Goal: Obtain resource: Download file/media

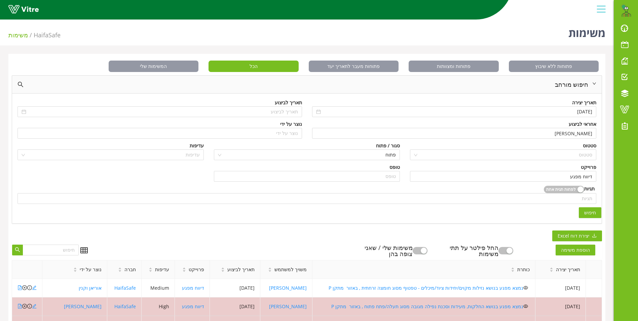
scroll to position [180, 0]
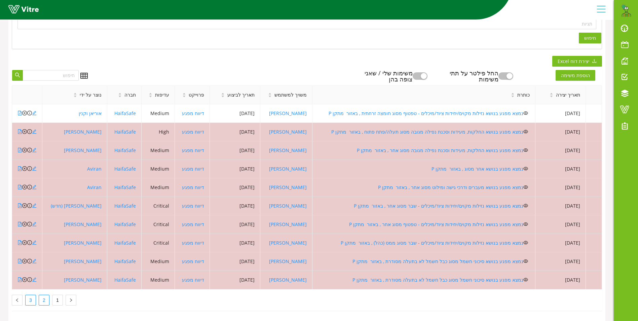
click at [33, 297] on link "3" at bounding box center [31, 300] width 10 height 10
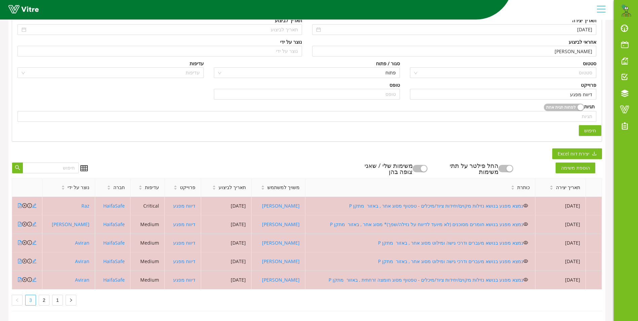
scroll to position [87, 0]
click at [59, 295] on link "1" at bounding box center [58, 300] width 10 height 10
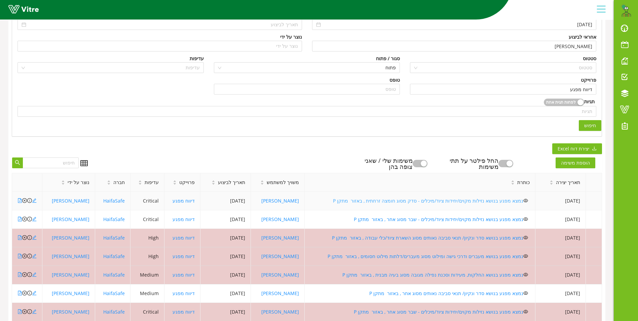
click at [449, 200] on link "נמצא מפגע בנושא נזילות מקוים/יחידות ציוד/מיכלים - סדק מסוג חומצה זרחתית , באזור…" at bounding box center [428, 201] width 191 height 6
click at [401, 219] on link "נמצא מפגע בנושא נזילות מקוים/יחידות ציוד/מיכלים - שבר מסוג אחר , באזור מתקן P" at bounding box center [439, 219] width 170 height 6
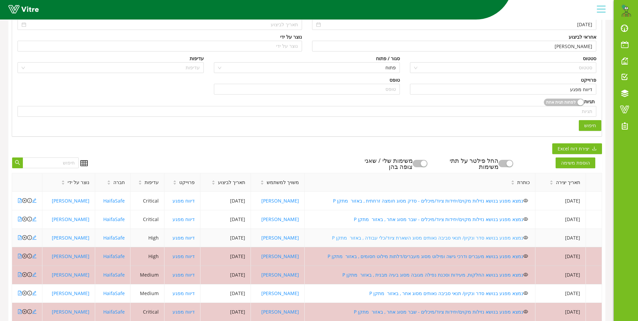
click at [387, 237] on link "נמצא מפגע בנושא סדר ונקיון/ תנאי סביבה נאותים מסוג השארת ציוד/כלי עבודה , באזור…" at bounding box center [428, 238] width 192 height 6
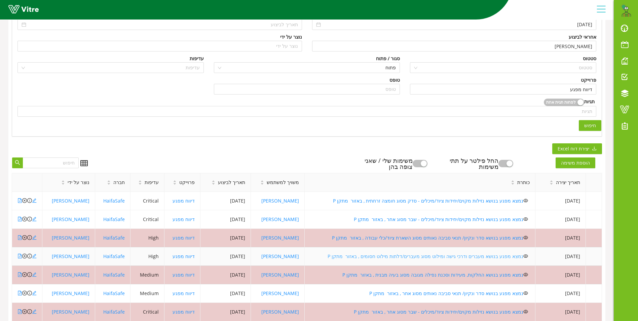
click at [390, 255] on link "נמצא מפגע בנושא מעברים ודרכי גישה ומילוט מסוג מעברים/דלתות מילוט חסומים , באזור…" at bounding box center [426, 256] width 196 height 6
click at [24, 257] on icon "close-circle" at bounding box center [24, 256] width 5 height 5
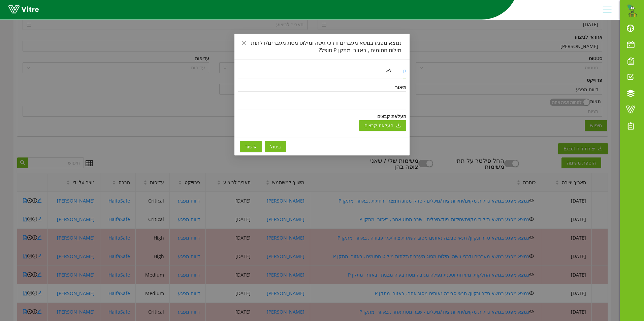
click at [251, 144] on span "אישור" at bounding box center [250, 146] width 11 height 7
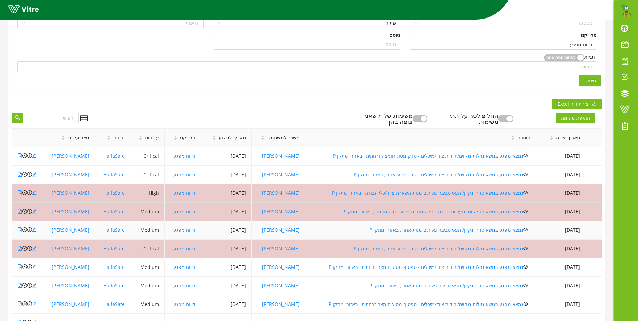
scroll to position [154, 0]
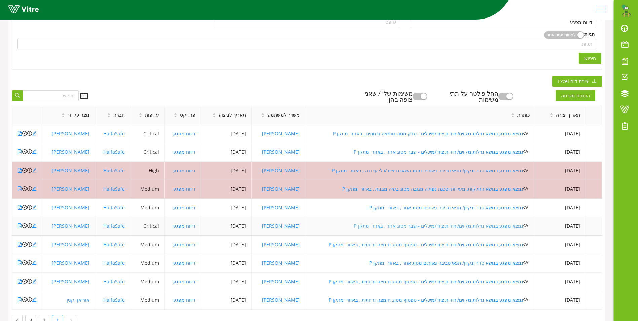
click at [416, 226] on link "נמצא מפגע בנושא נזילות מקוים/יחידות ציוד/מיכלים - שבר מסוג אחר , באזור מתקן P" at bounding box center [439, 226] width 170 height 6
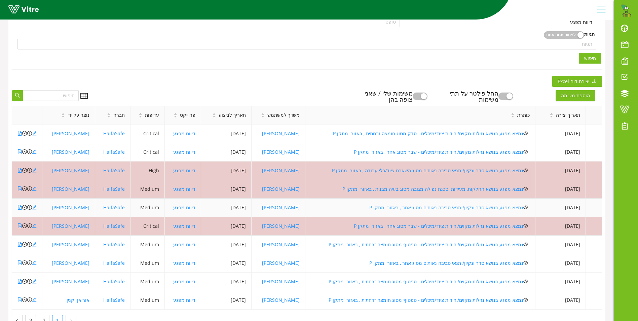
click at [403, 208] on link "נמצא מפגע בנושא סדר ונקיון/ תנאי סביבה נאותים מסוג אחר , באזור מתקן P" at bounding box center [447, 207] width 154 height 6
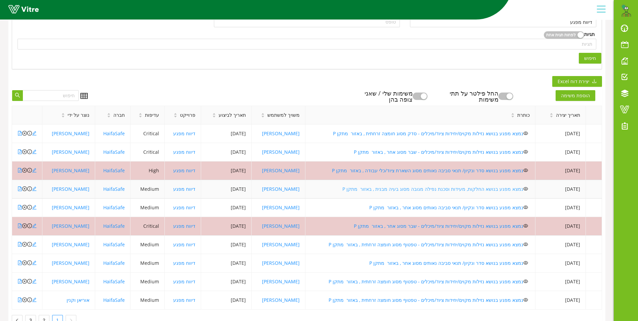
click at [386, 186] on link "נמצא מפגע בנושא החלקות, מעידות וסכנת נפילה מגובה מסוג בעיה מבנית , באזור מתקן P" at bounding box center [433, 189] width 181 height 6
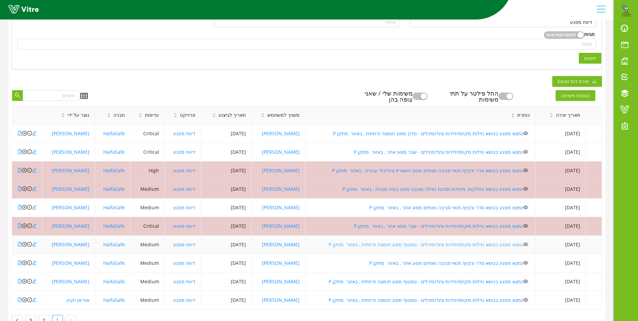
click at [409, 245] on link "נמצא מפגע בנושא נזילות מקוים/יחידות ציוד/מיכלים - טפטוף מסוג חומצה זרחתית , באז…" at bounding box center [426, 244] width 195 height 6
click at [418, 263] on link "נמצא מפגע בנושא סדר ונקיון/ תנאי סביבה נאותים מסוג אחר , באזור מתקן P" at bounding box center [447, 263] width 154 height 6
click at [24, 262] on icon "close-circle" at bounding box center [24, 263] width 5 height 5
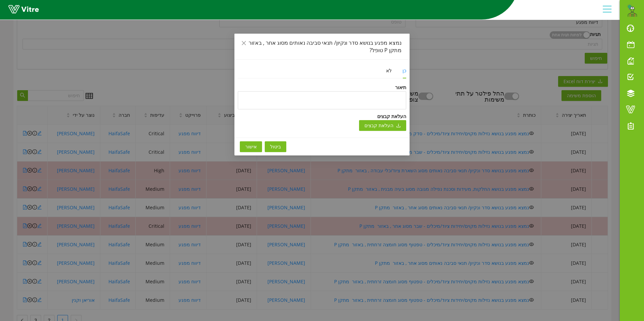
click at [249, 147] on span "אישור" at bounding box center [250, 146] width 11 height 7
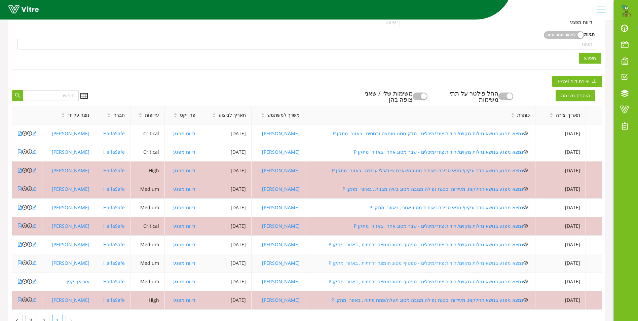
click at [459, 262] on link "נמצא מפגע בנושא נזילות מקוים/יחידות ציוד/מיכלים - טפטוף מסוג חומצה זרחתית , באז…" at bounding box center [426, 263] width 195 height 6
click at [412, 281] on link "נמצא מפגע בנושא נזילות מקוים/יחידות ציוד/מיכלים - טפטוף מסוג חומצה זרחתית , באז…" at bounding box center [426, 281] width 195 height 6
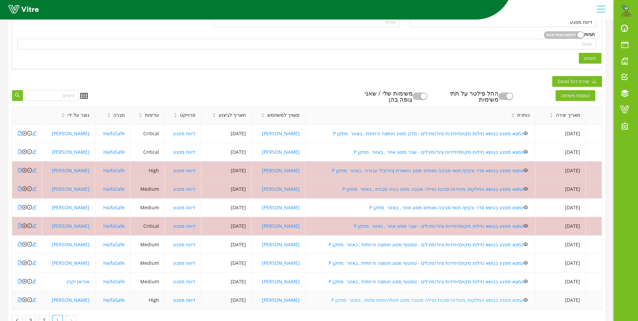
click at [379, 301] on link "נמצא מפגע בנושא החלקות, מעידות וסכנת נפילה מגובה מסוג תעלה/פתח פתוח , באזור מתק…" at bounding box center [428, 300] width 192 height 6
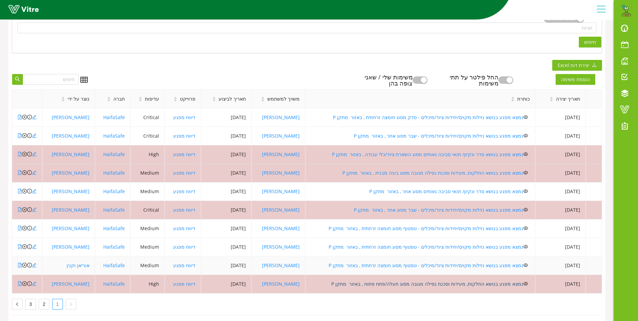
scroll to position [180, 0]
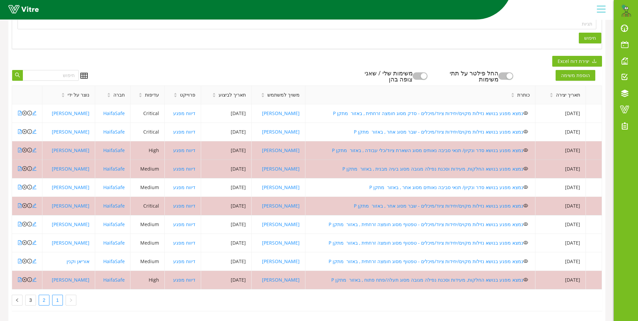
click at [44, 296] on link "2" at bounding box center [44, 300] width 10 height 10
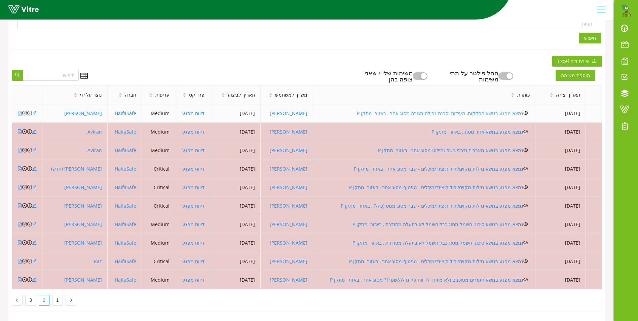
click at [430, 110] on link "נמצא מפגע בנושא החלקות, מעידות וסכנת נפילה מגובה מסוג אחר , באזור מתקן P" at bounding box center [440, 113] width 167 height 6
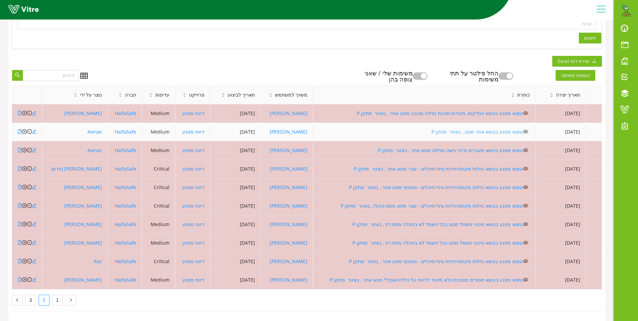
click at [476, 129] on link "נמצא מפגע בנושא אחר מסוג , באזור מתקן P" at bounding box center [478, 132] width 92 height 6
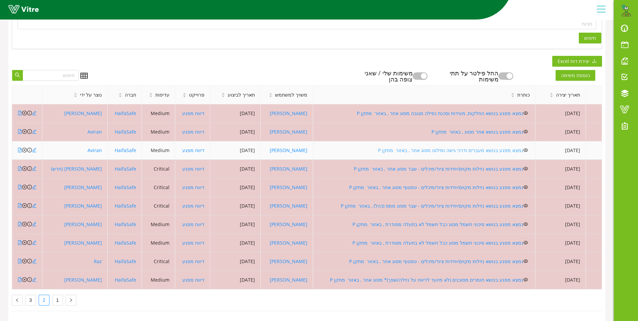
click at [461, 147] on link "נמצא מפגע בנושא מעברים ודרכי גישה ומילוט מסוג אחר , באזור מתקן P" at bounding box center [450, 150] width 145 height 6
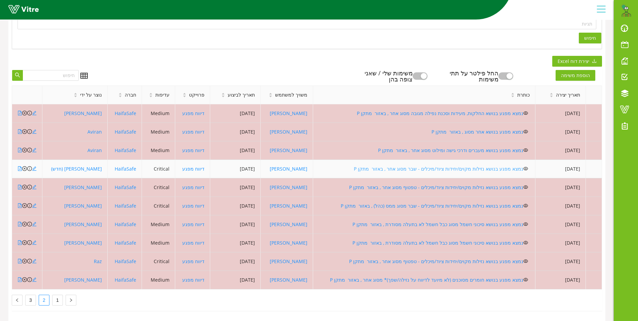
click at [426, 166] on link "נמצא מפגע בנושא נזילות מקוים/יחידות ציוד/מיכלים - שבר מסוג אחר , באזור מתקן P" at bounding box center [439, 169] width 170 height 6
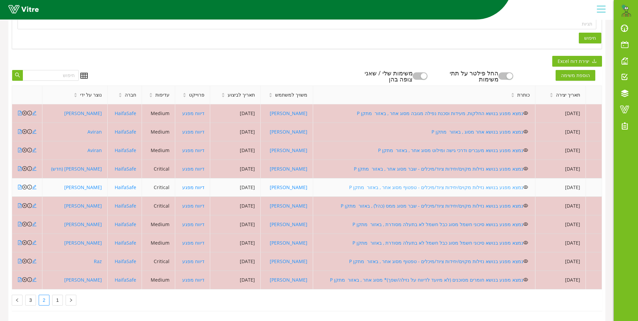
click at [428, 184] on link "נמצא מפגע בנושא נזילות מקוים/יחידות ציוד/מיכלים - טפטוף מסוג אחר , באזור מתקן P" at bounding box center [436, 187] width 174 height 6
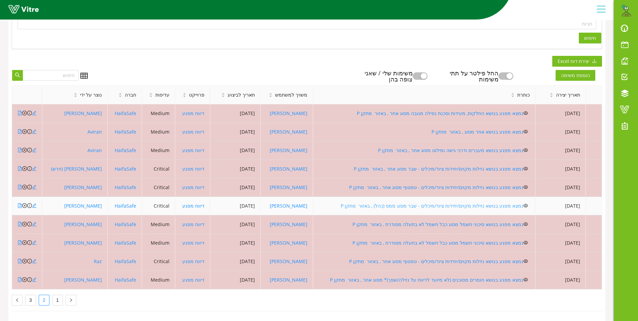
click at [466, 203] on link "נמצא מפגע בנושא נזילות מקוים/יחידות ציוד/מיכלים - שבר מסוג ממס (כהל) , באזור מת…" at bounding box center [432, 206] width 183 height 6
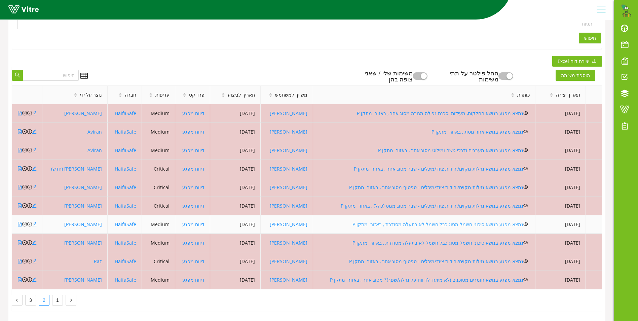
click at [449, 221] on link "נמצא מפגע בנושא סיכוני חשמל מסוג כבל חשמל לא בתעלה מסודרת , באזור מתקן P" at bounding box center [438, 224] width 171 height 6
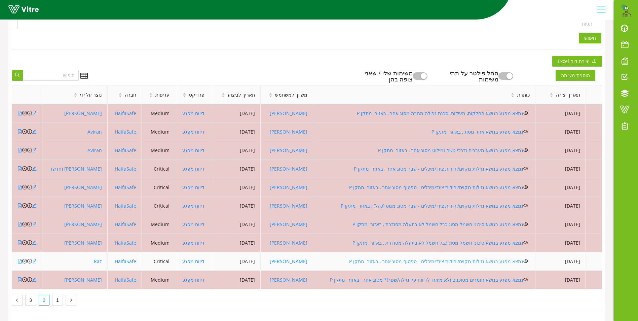
click at [410, 258] on link "נמצא מפגע בנושא נזילות מקוים/יחידות ציוד/מיכלים - טפטוף מסוג אחר , באזור מתקן P" at bounding box center [436, 261] width 174 height 6
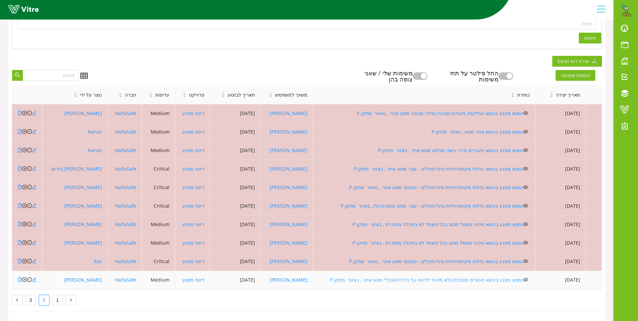
click at [414, 277] on link "נמצא מפגע בנושא חומרים מסוכנים (לא מיועד לדיווח על נזילה/שפך)* מסוג אחר , באזור…" at bounding box center [427, 280] width 194 height 6
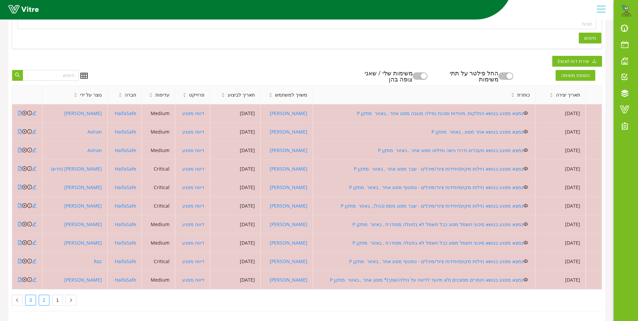
click at [29, 295] on link "3" at bounding box center [31, 300] width 10 height 10
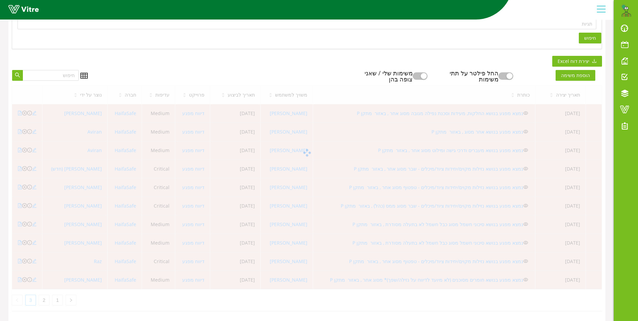
scroll to position [50, 0]
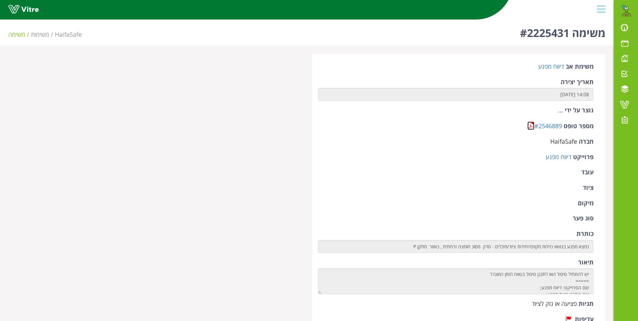
click at [531, 124] on link at bounding box center [531, 126] width 7 height 8
click at [530, 125] on link at bounding box center [531, 126] width 7 height 8
click at [534, 125] on link at bounding box center [531, 126] width 7 height 8
click at [529, 124] on link at bounding box center [531, 126] width 7 height 8
click at [528, 123] on link at bounding box center [531, 126] width 7 height 8
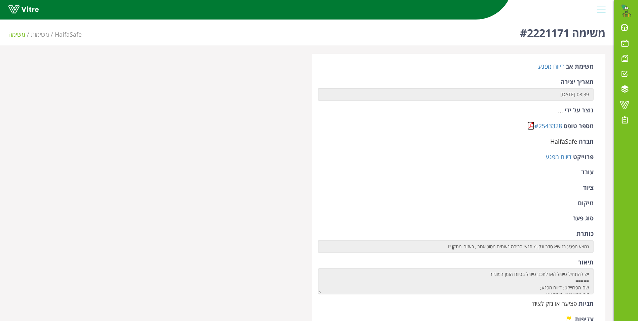
click at [531, 126] on link at bounding box center [531, 126] width 7 height 8
click at [531, 123] on link at bounding box center [531, 126] width 7 height 8
click at [530, 124] on link at bounding box center [531, 126] width 7 height 8
click at [532, 124] on link at bounding box center [531, 126] width 7 height 8
click at [528, 124] on link at bounding box center [531, 126] width 7 height 8
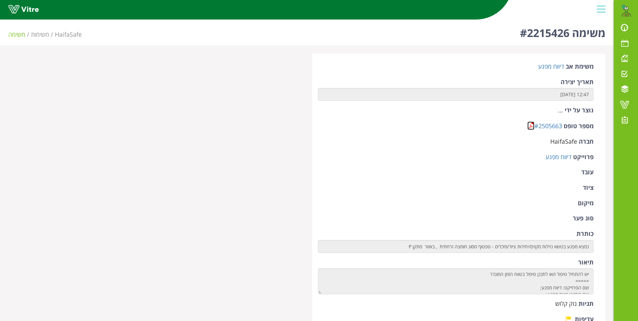
click at [531, 124] on link at bounding box center [531, 126] width 7 height 8
click at [530, 125] on link at bounding box center [531, 126] width 7 height 8
click at [530, 127] on link at bounding box center [531, 126] width 7 height 8
click at [533, 125] on link at bounding box center [531, 126] width 7 height 8
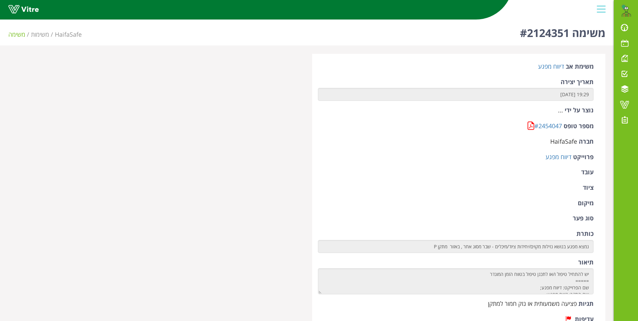
click at [530, 121] on form "משימת אב דיווח מפגע תאריך יצירה 19:29 16.07.2025 נוצר על ידי ... מספר טופס #245…" at bounding box center [456, 288] width 276 height 452
click at [532, 126] on link at bounding box center [531, 126] width 7 height 8
click at [530, 123] on link at bounding box center [531, 126] width 7 height 8
click at [531, 124] on link at bounding box center [531, 126] width 7 height 8
click at [528, 125] on link at bounding box center [531, 126] width 7 height 8
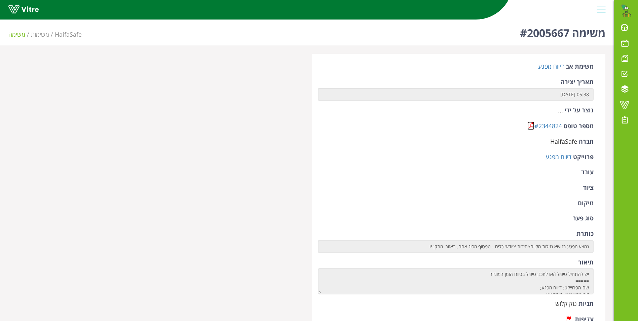
click at [533, 127] on link at bounding box center [531, 126] width 7 height 8
click at [533, 126] on link at bounding box center [531, 126] width 7 height 8
